Goal: Task Accomplishment & Management: Complete application form

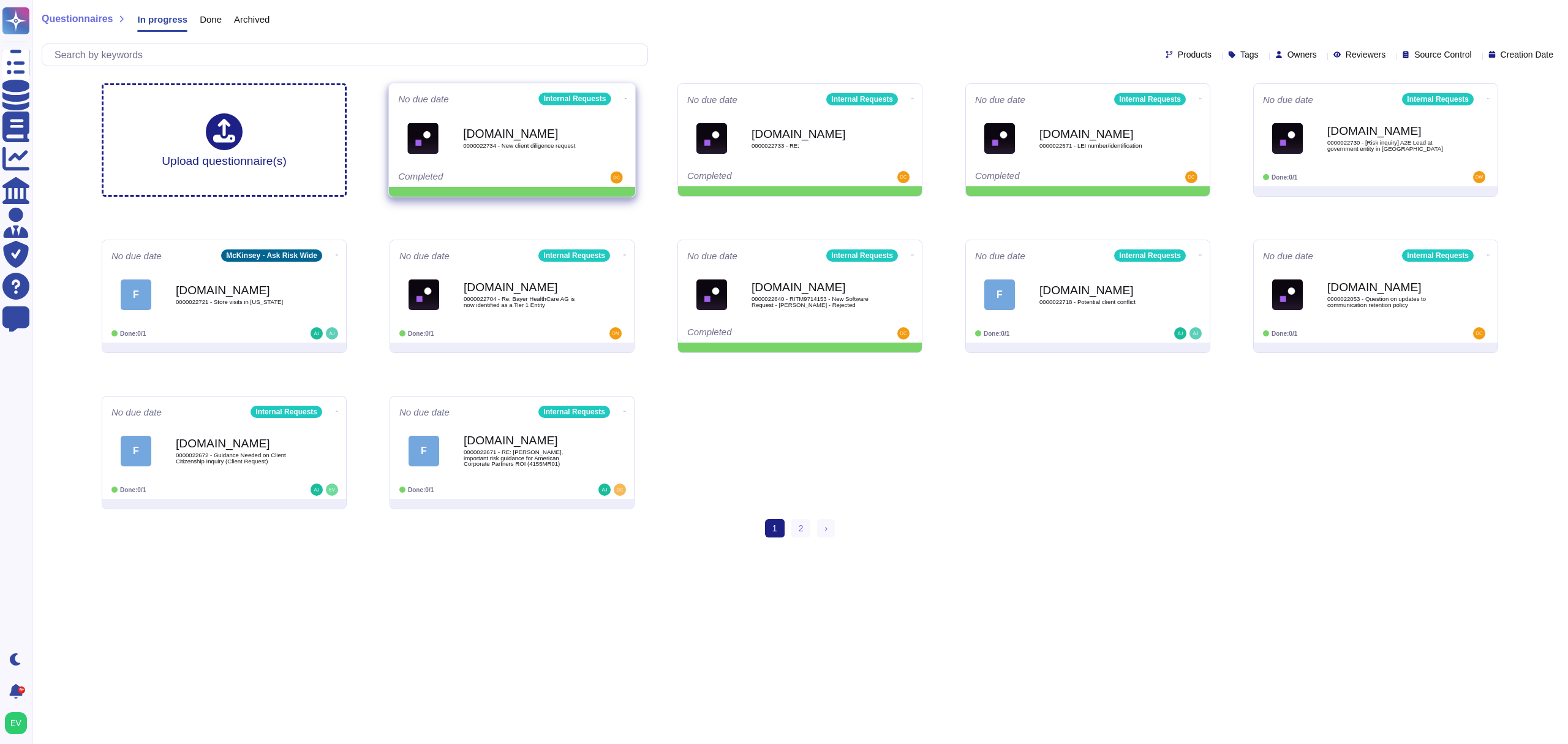
click at [520, 162] on div "[DOMAIN_NAME] 0000022734 - New client diligence request" at bounding box center [525, 137] width 124 height 50
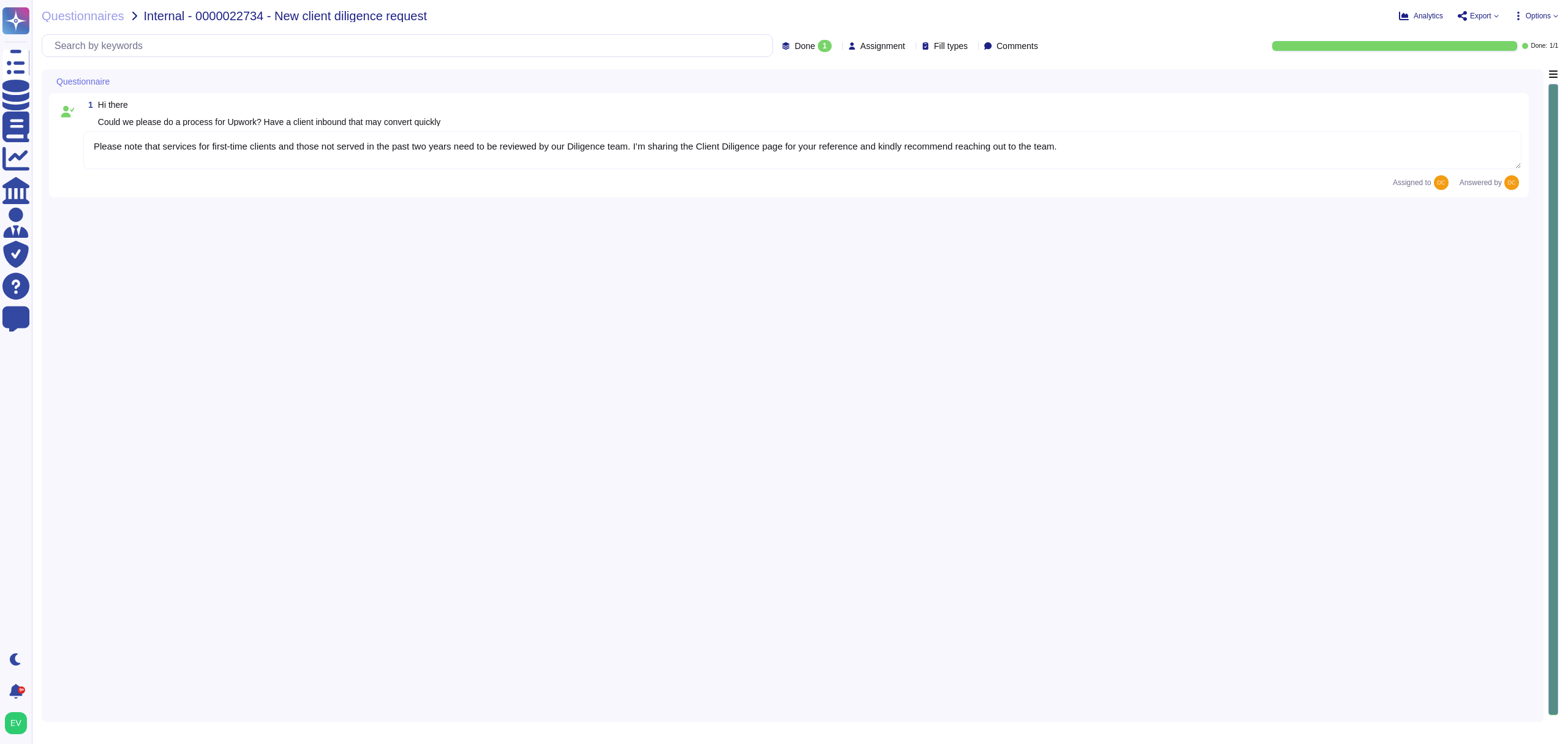
type textarea "Please note that services for first-time clients and those not served in the pa…"
click at [1496, 16] on icon at bounding box center [1496, 15] width 4 height 2
click at [1448, 50] on p "Copy link" at bounding box center [1468, 84] width 41 height 75
click at [72, 13] on span "Questionnaires" at bounding box center [83, 15] width 83 height 12
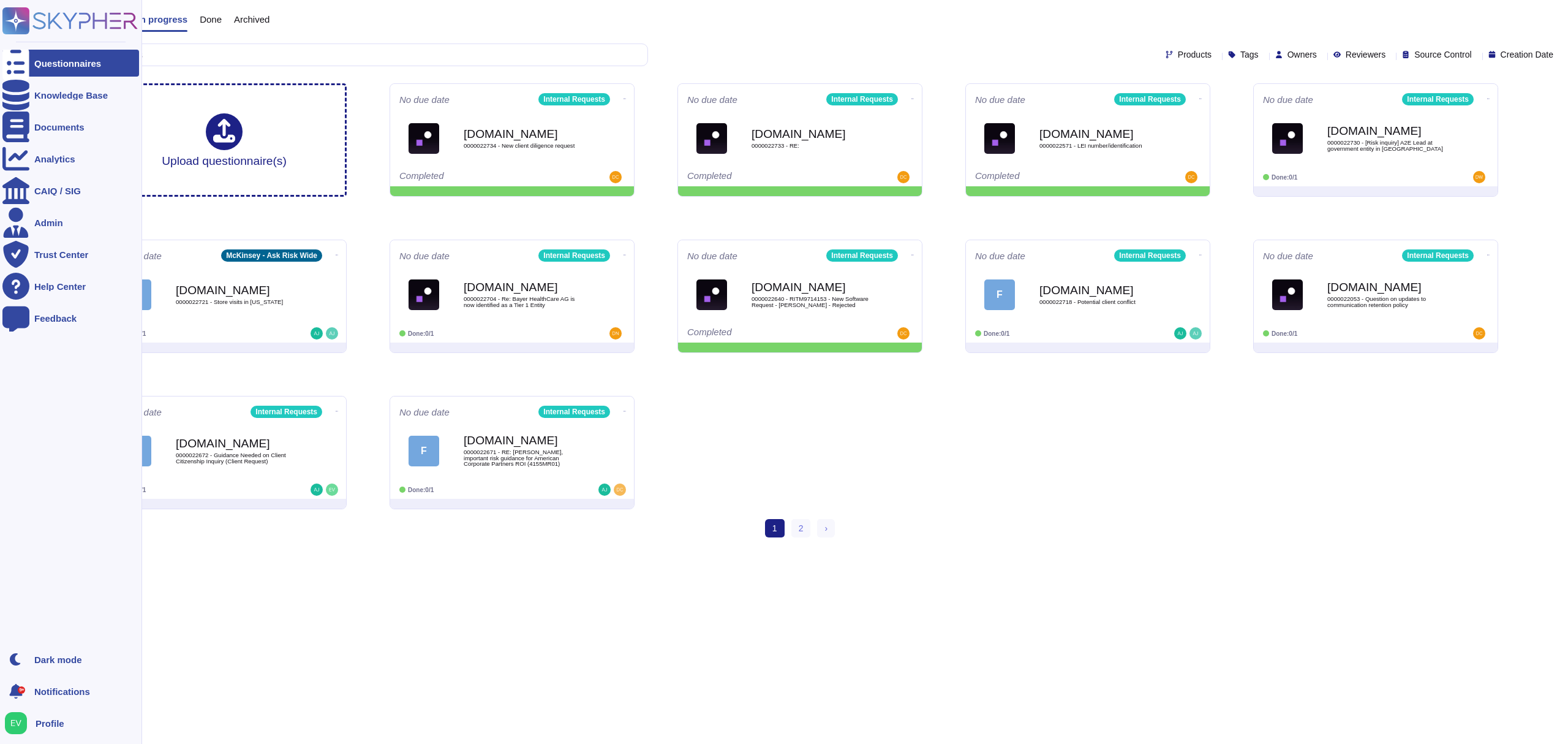
click at [51, 13] on icon at bounding box center [70, 20] width 136 height 27
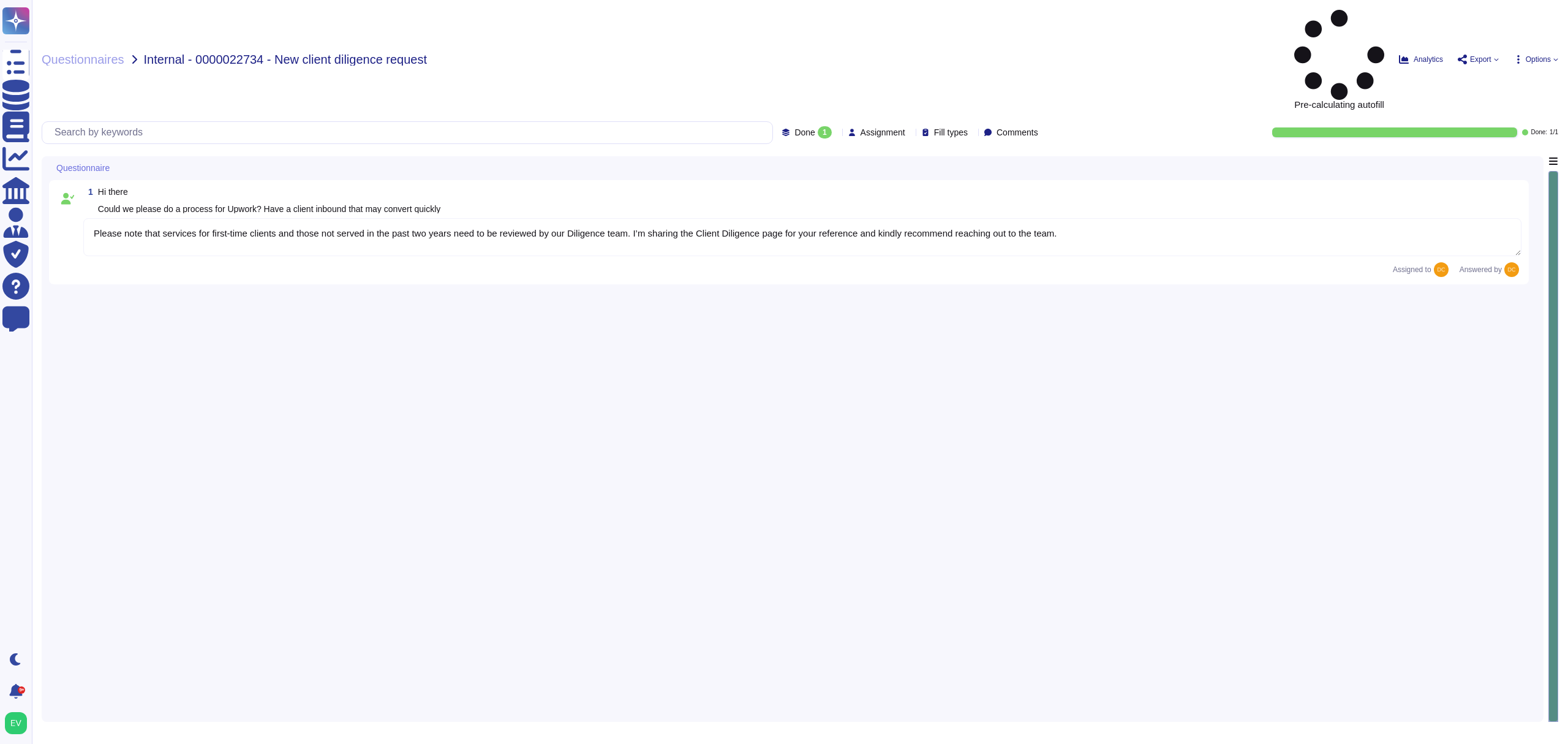
type textarea "Please note that services for first-time clients and those not served in the pa…"
click at [1412, 54] on button "Analytics" at bounding box center [1421, 59] width 44 height 10
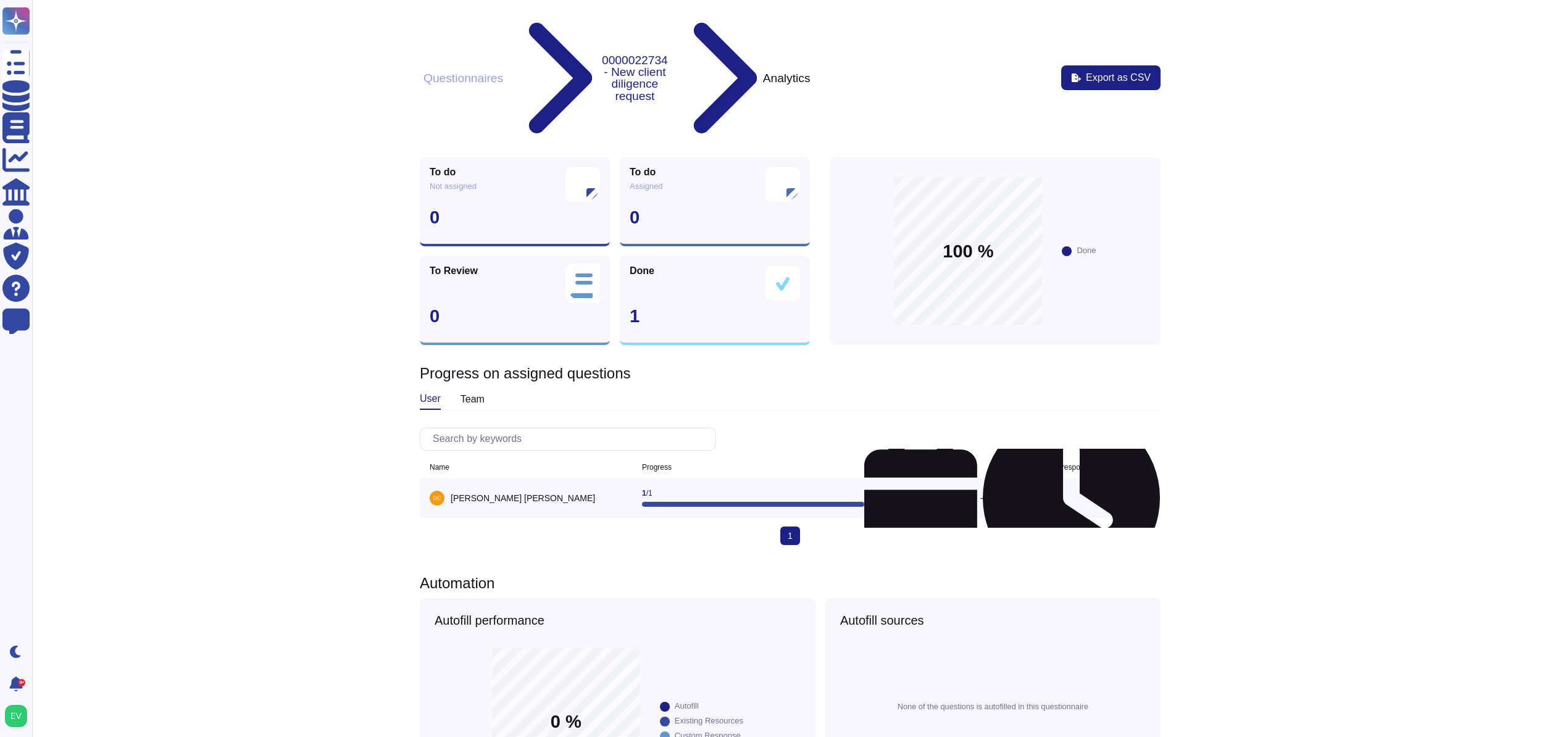
scroll to position [0, 10]
